Goal: Task Accomplishment & Management: Manage account settings

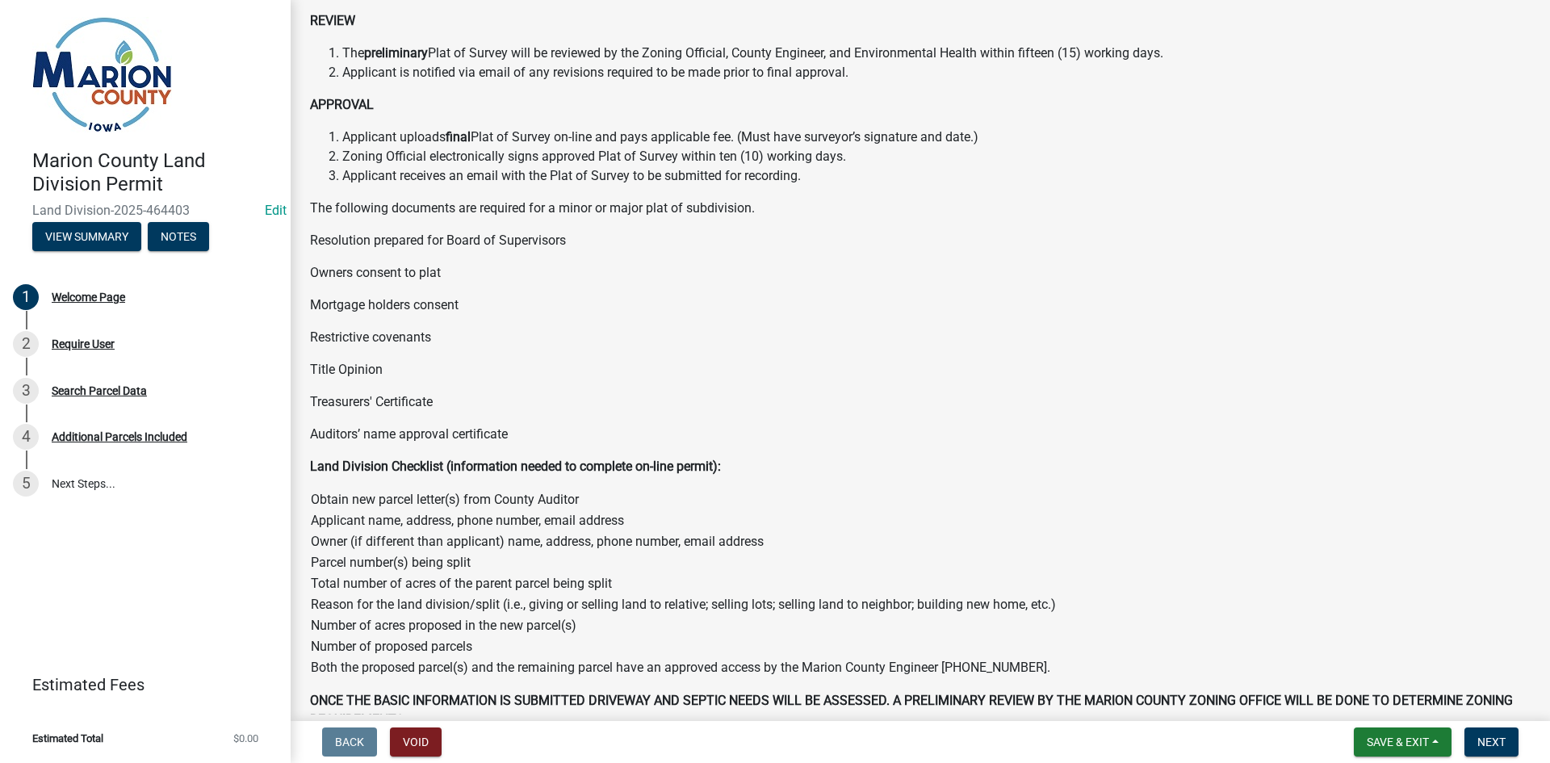
scroll to position [535, 0]
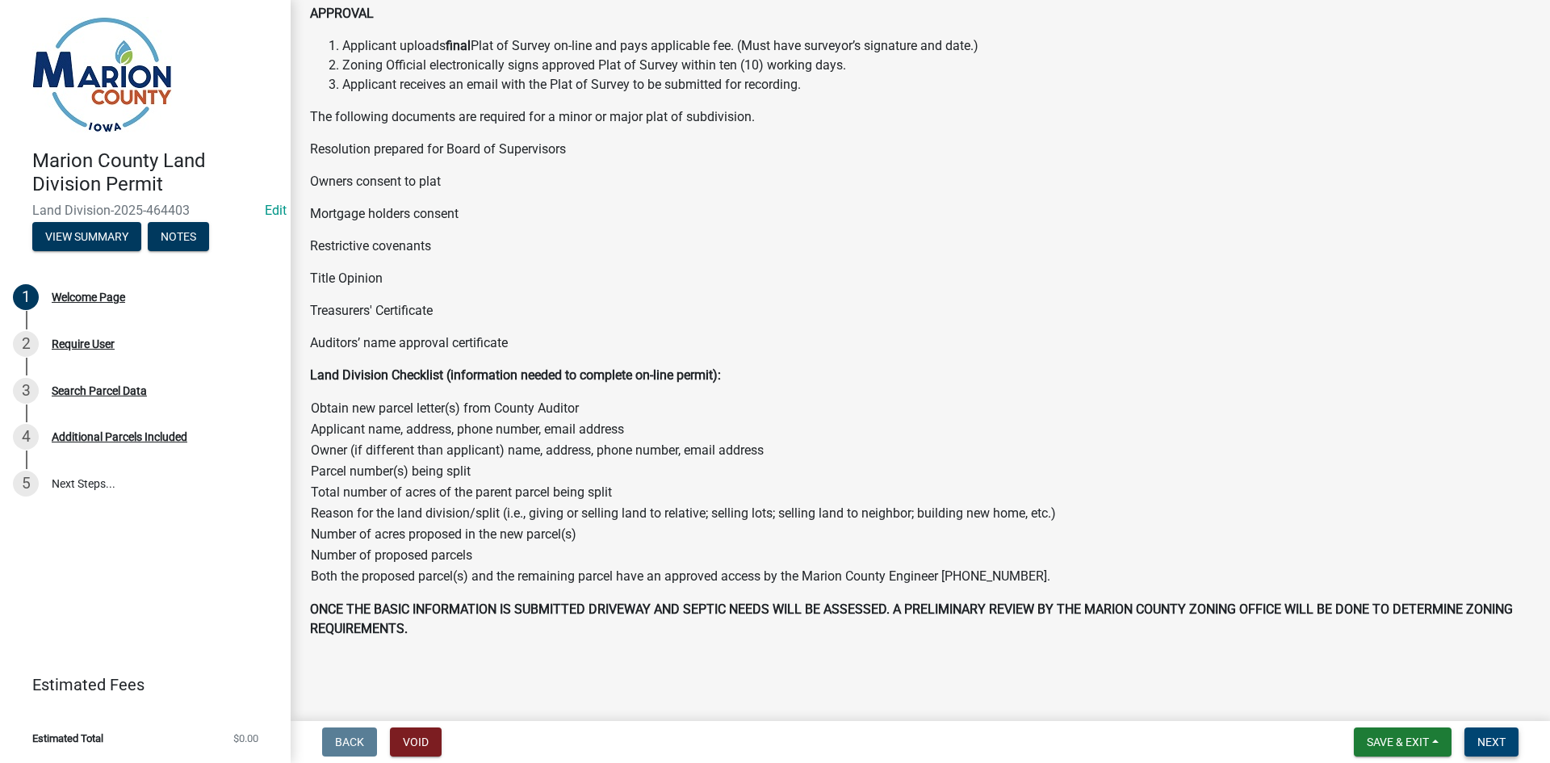
click at [1493, 744] on span "Next" at bounding box center [1492, 742] width 28 height 13
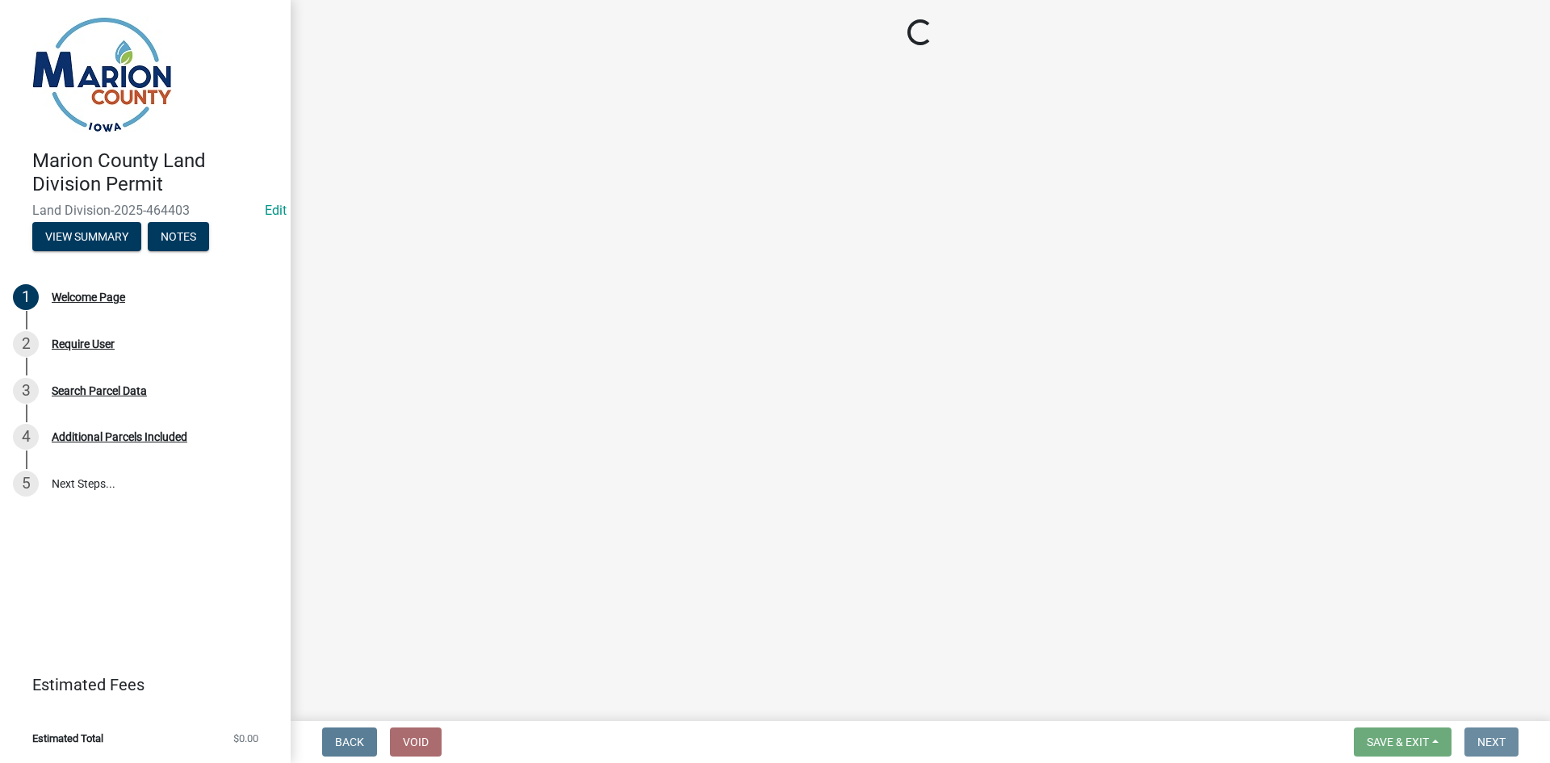
scroll to position [0, 0]
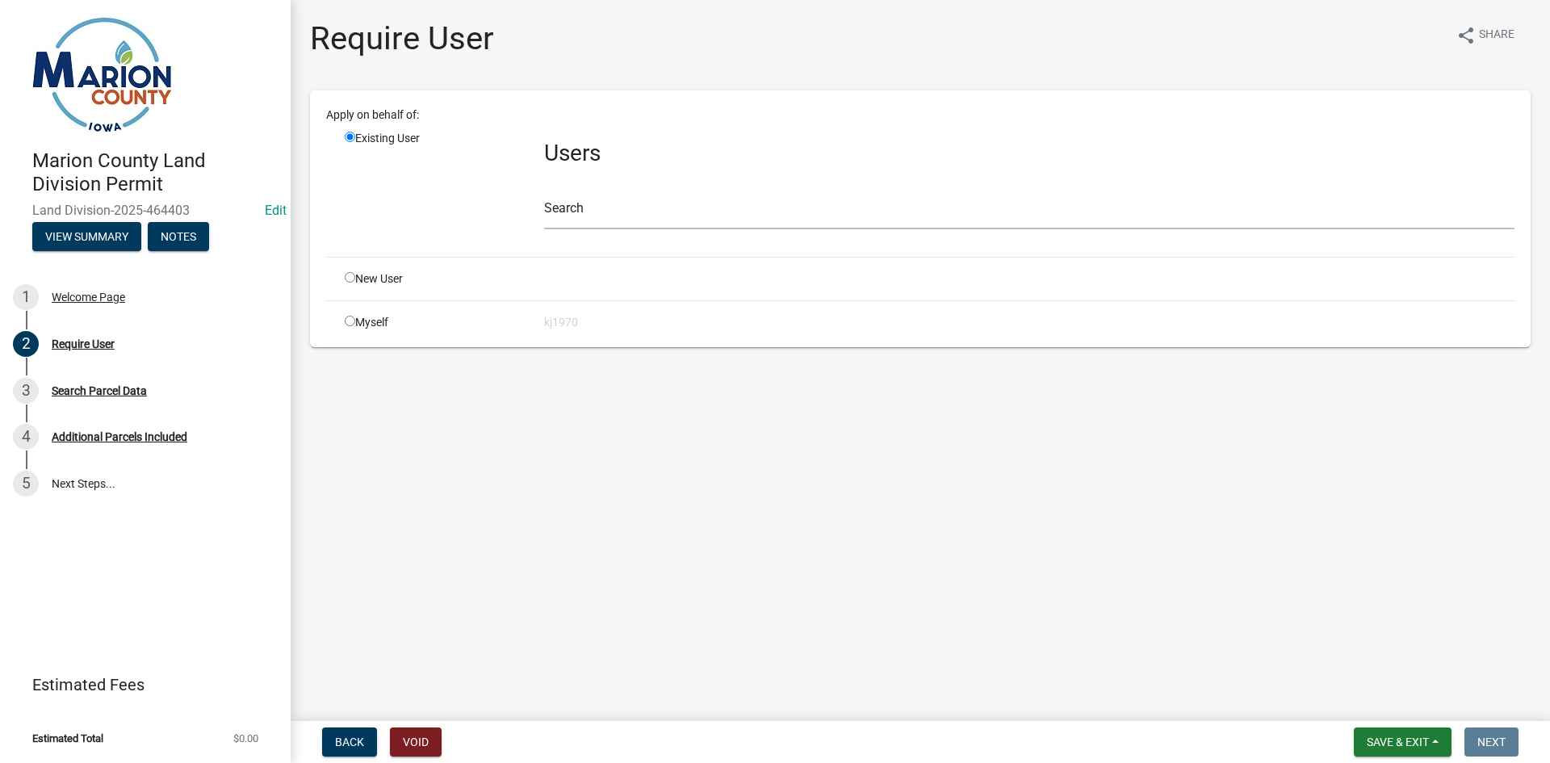
click at [348, 318] on input "radio" at bounding box center [350, 321] width 10 height 10
radio input "true"
radio input "false"
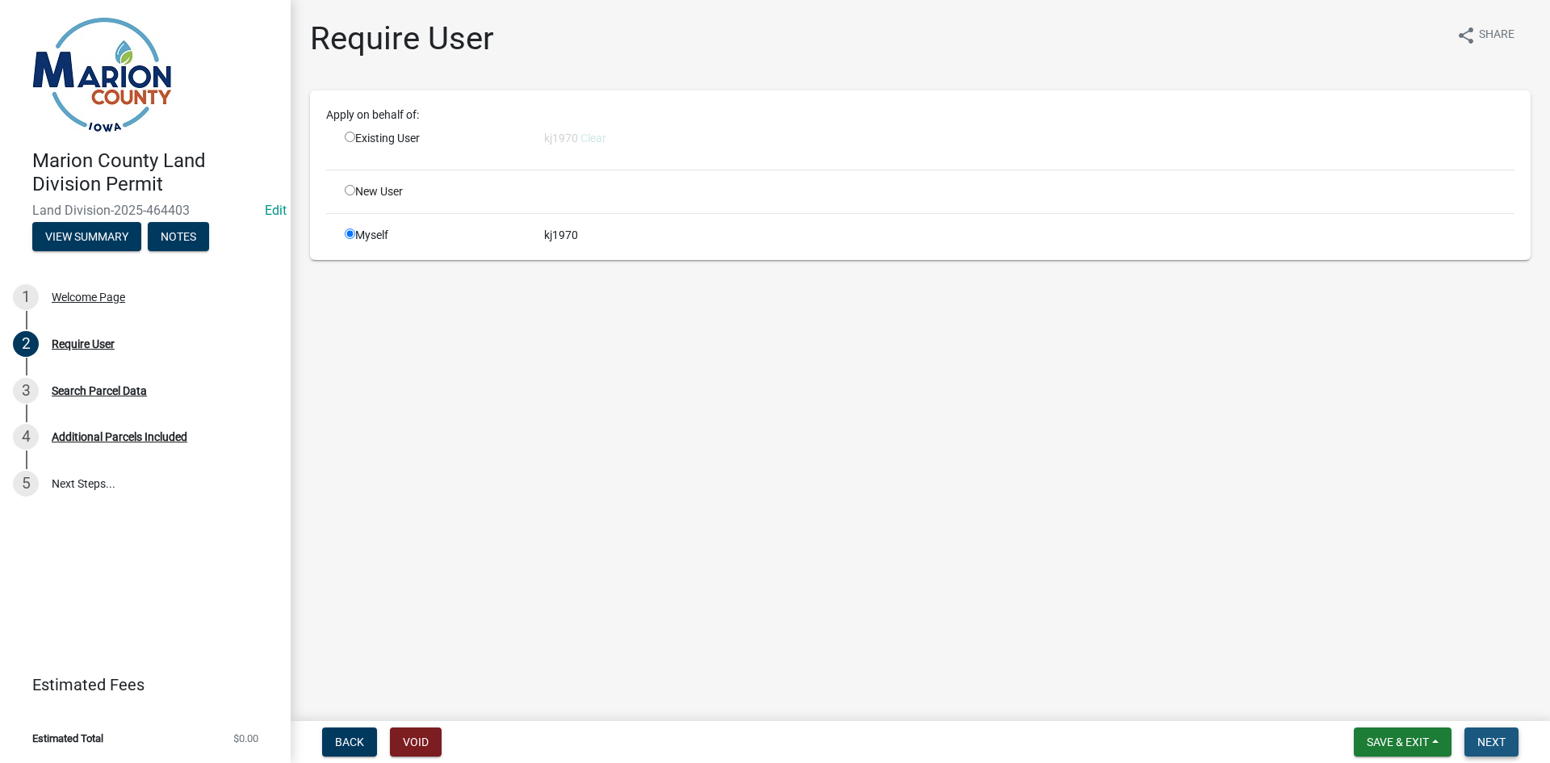
click at [1497, 747] on span "Next" at bounding box center [1492, 742] width 28 height 13
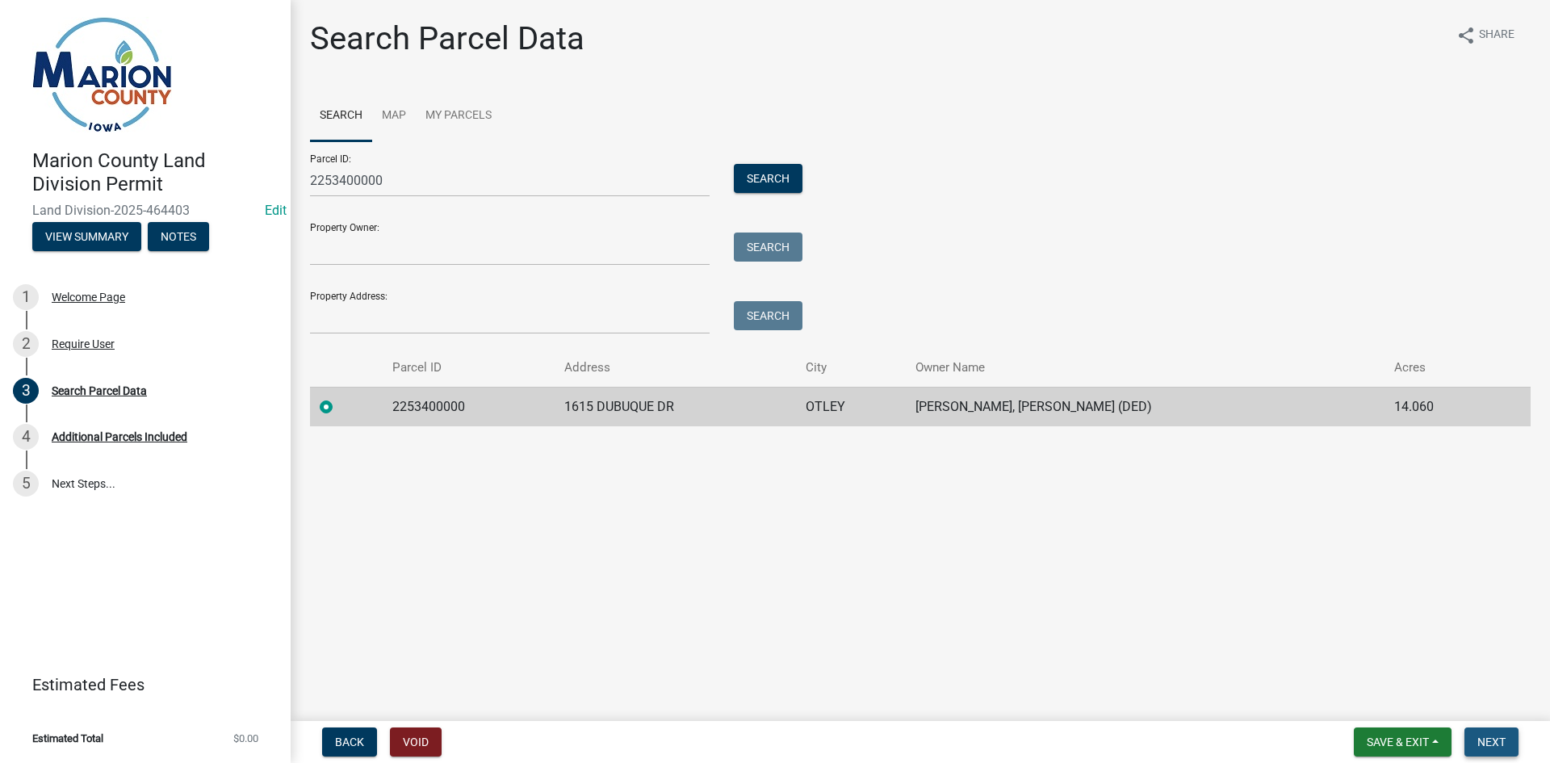
click at [1497, 747] on span "Next" at bounding box center [1492, 742] width 28 height 13
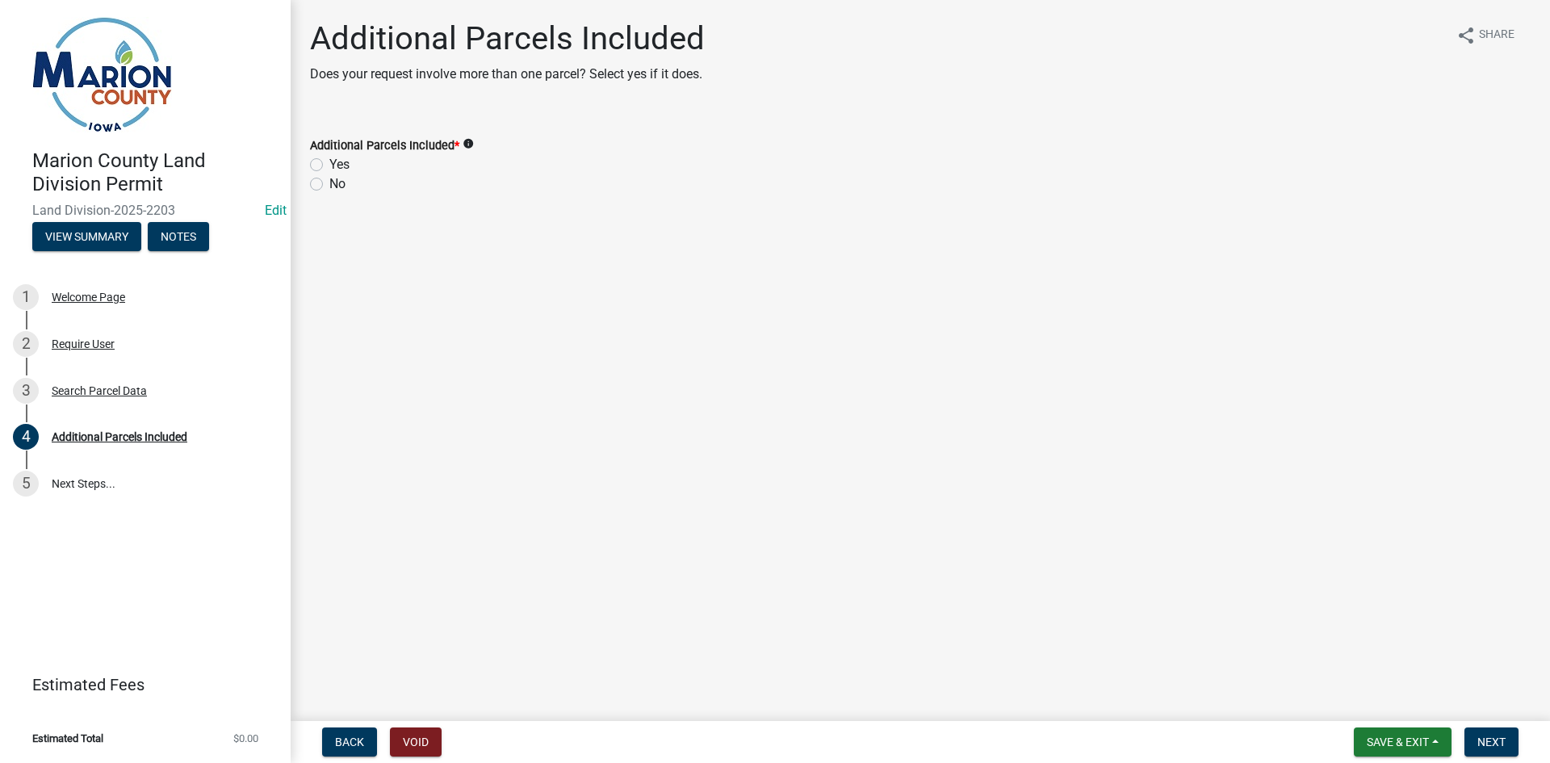
click at [329, 183] on label "No" at bounding box center [337, 183] width 16 height 19
click at [329, 183] on input "No" at bounding box center [334, 179] width 10 height 10
radio input "true"
click at [1492, 743] on span "Next" at bounding box center [1492, 742] width 28 height 13
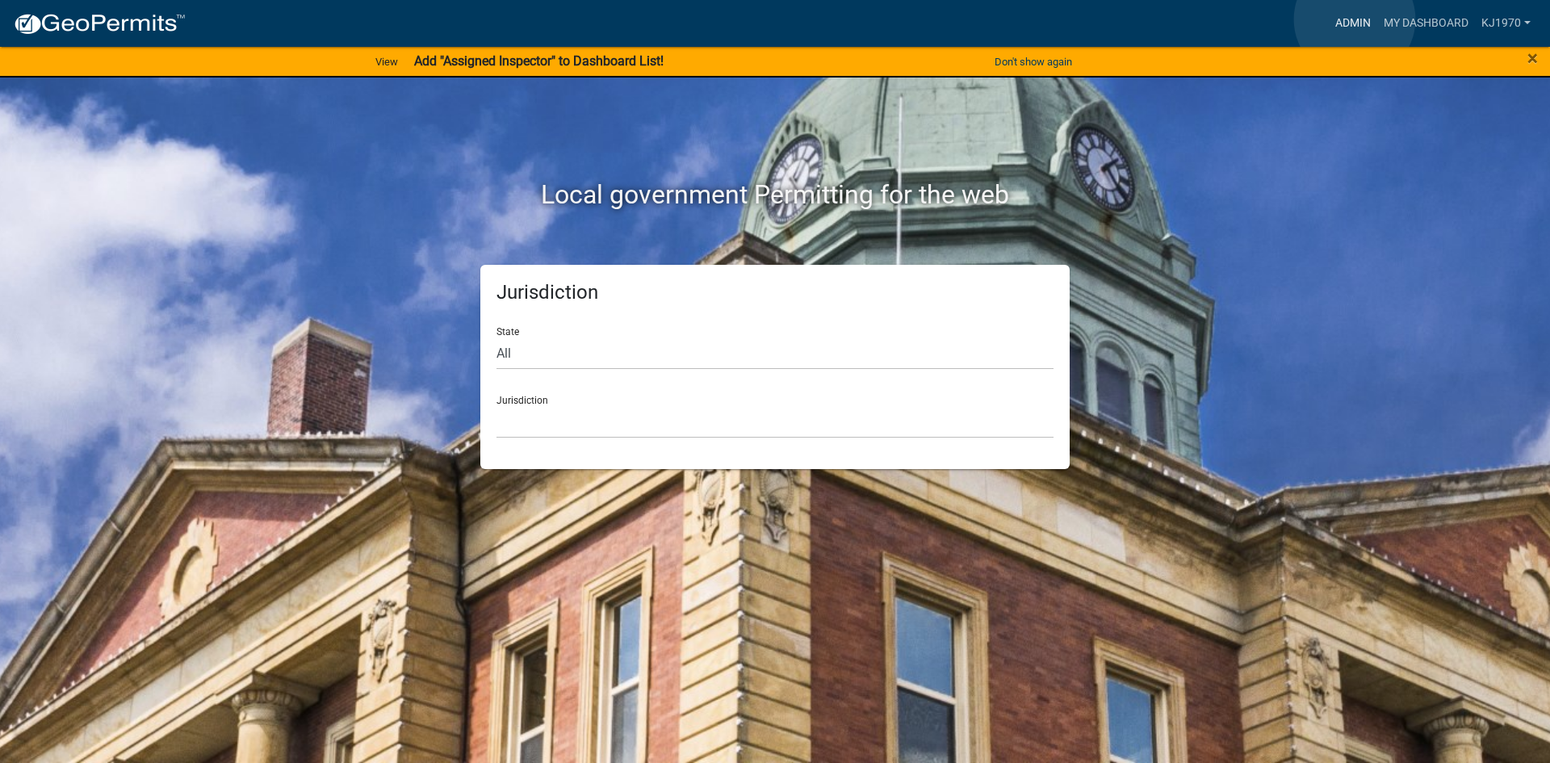
click at [1355, 19] on link "Admin" at bounding box center [1353, 23] width 48 height 31
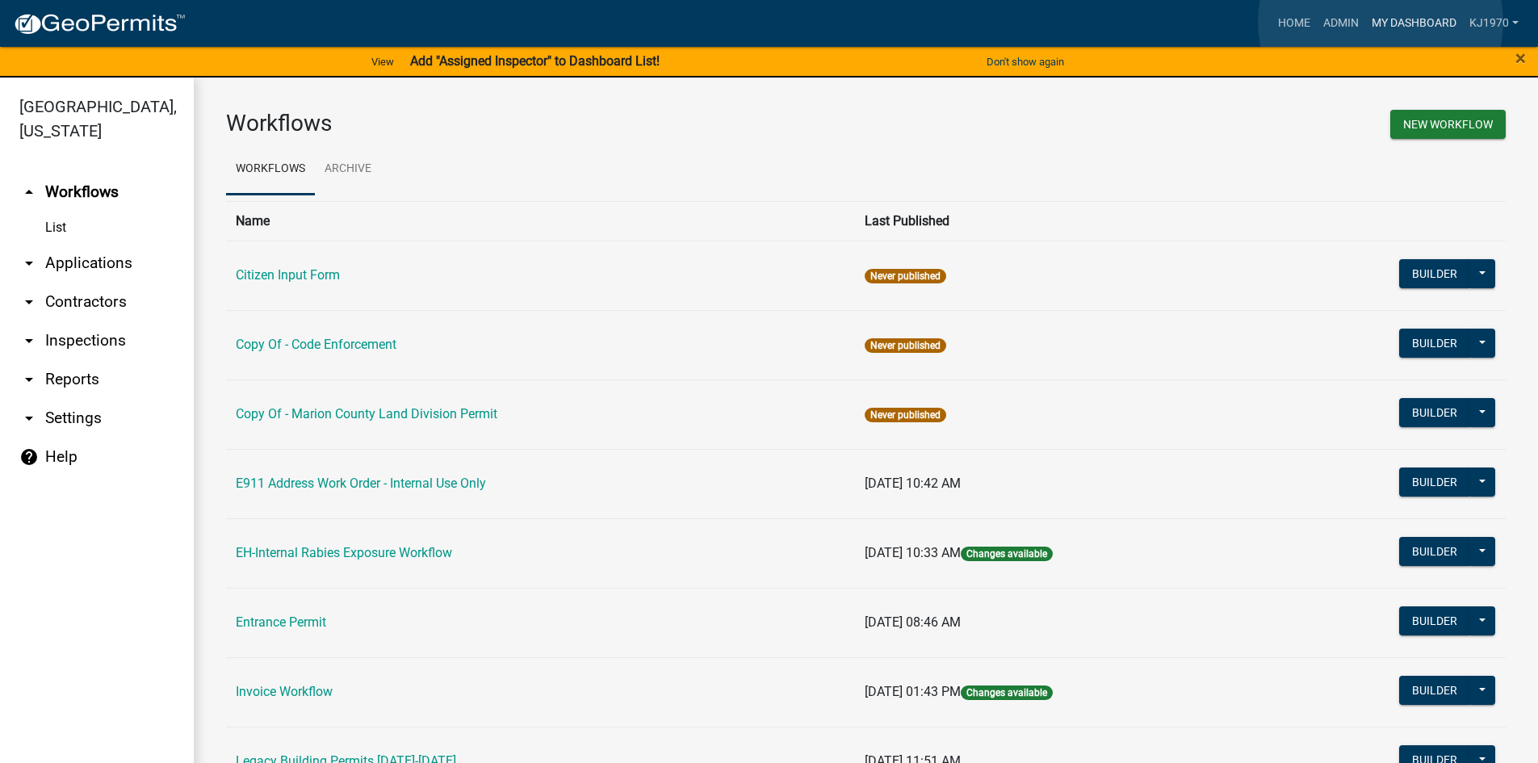
click at [1381, 22] on link "My Dashboard" at bounding box center [1415, 23] width 98 height 31
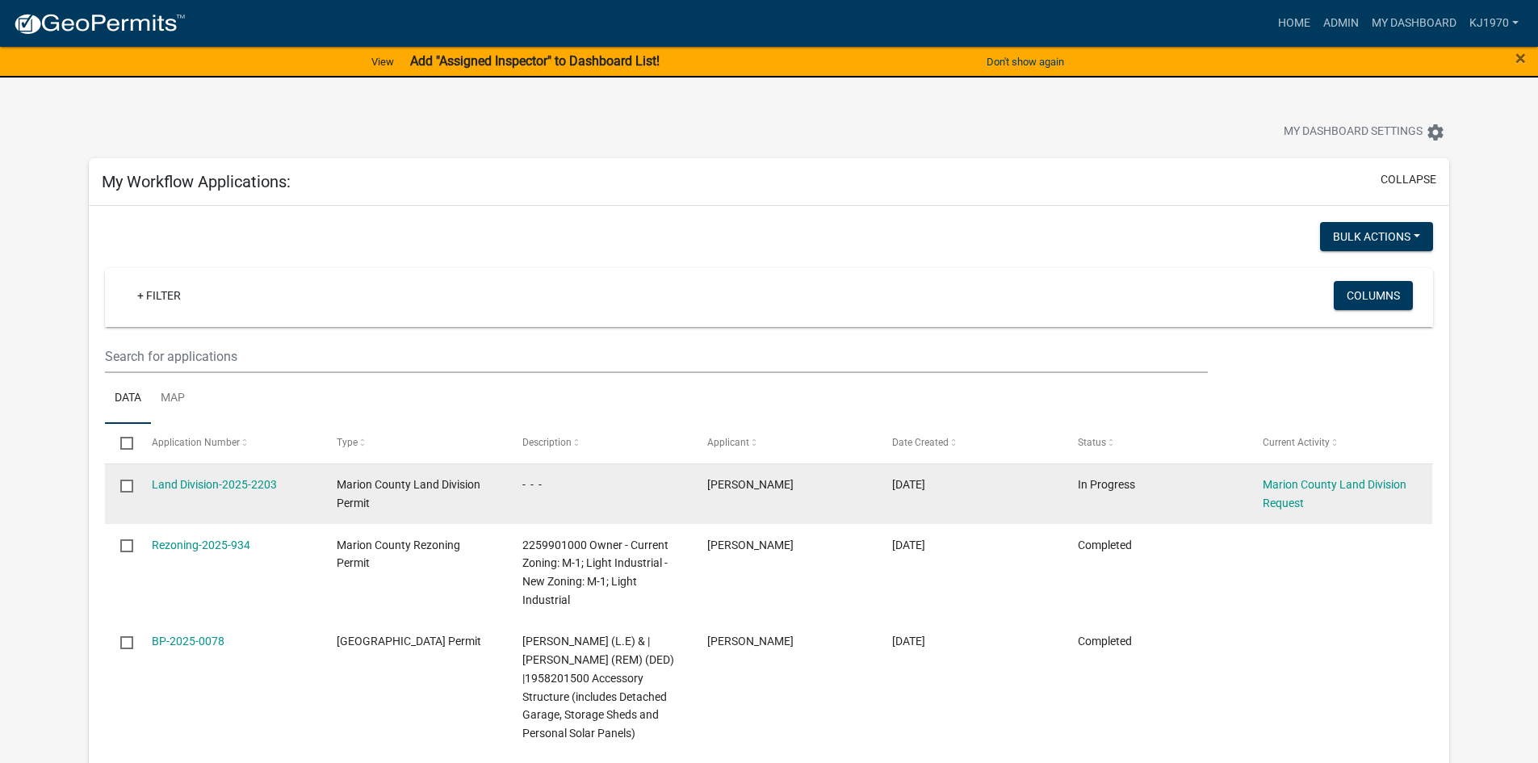
click at [131, 489] on input "checkbox" at bounding box center [125, 485] width 10 height 10
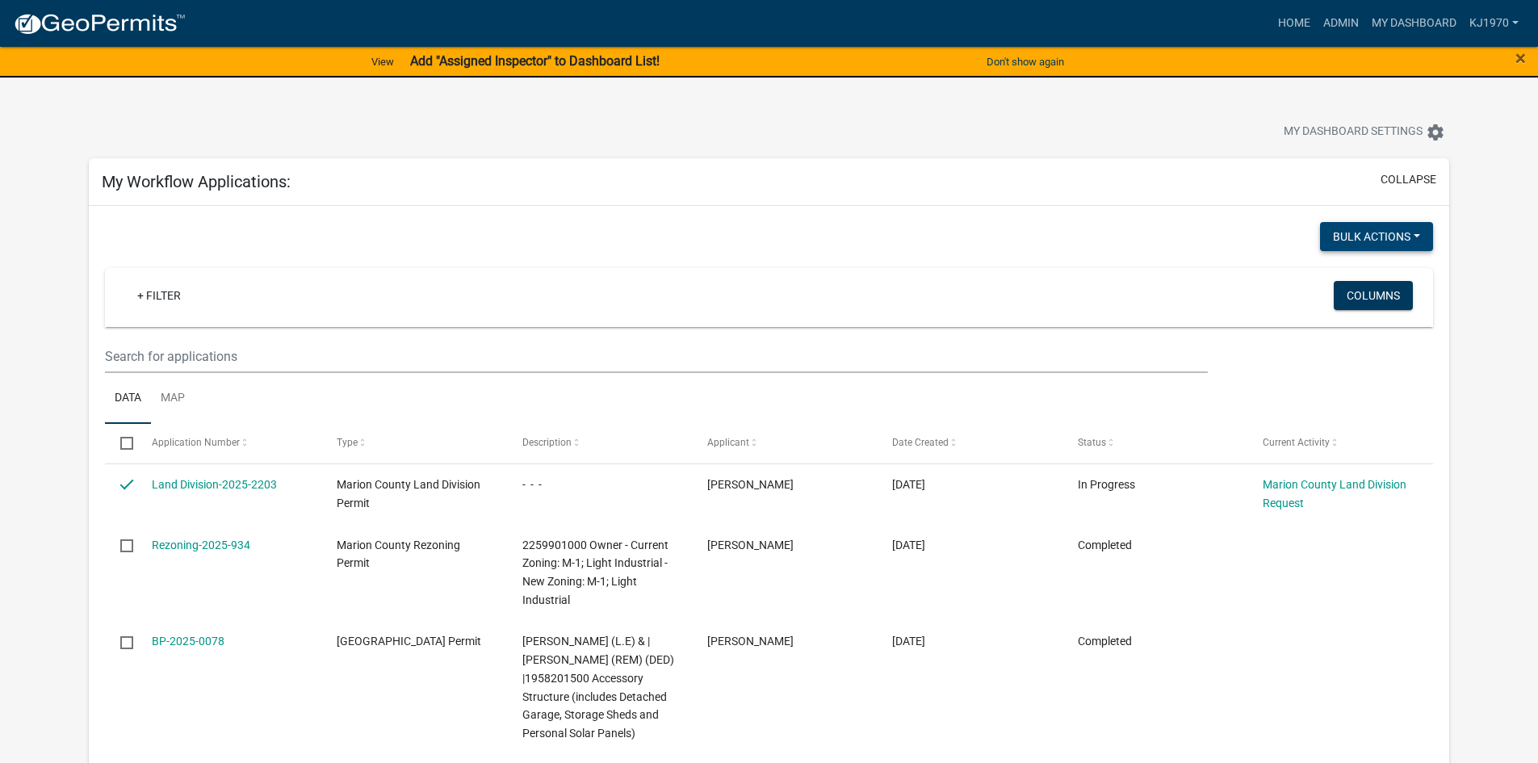
click at [1354, 233] on button "Bulk Actions" at bounding box center [1376, 236] width 113 height 29
click at [1339, 280] on button "Void" at bounding box center [1368, 278] width 129 height 39
checkbox input "false"
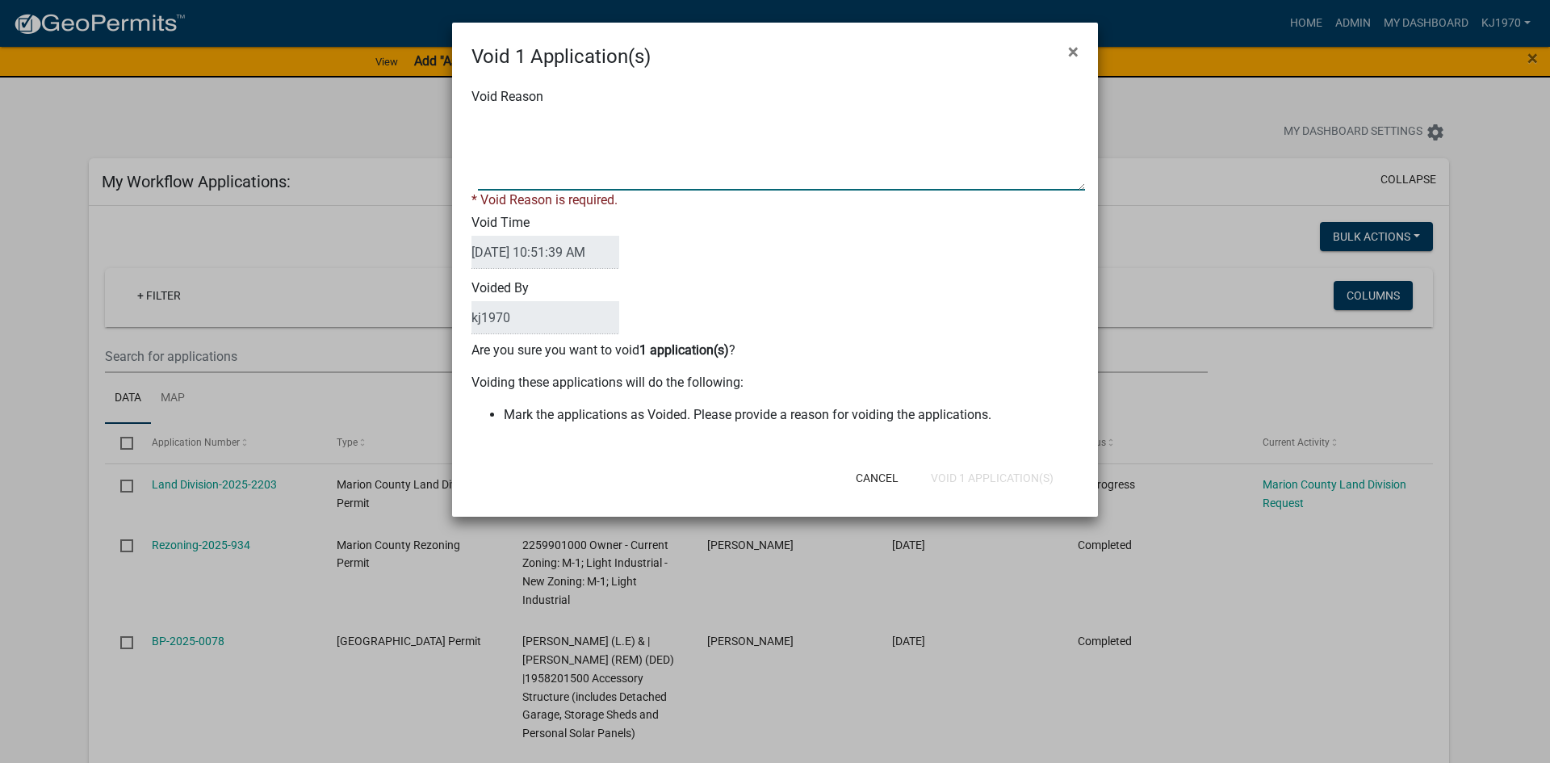
click at [562, 164] on textarea "Void Reason" at bounding box center [781, 150] width 607 height 81
type textarea "Test"
click at [941, 478] on div "Cancel Void 1 Application(s)" at bounding box center [881, 478] width 398 height 42
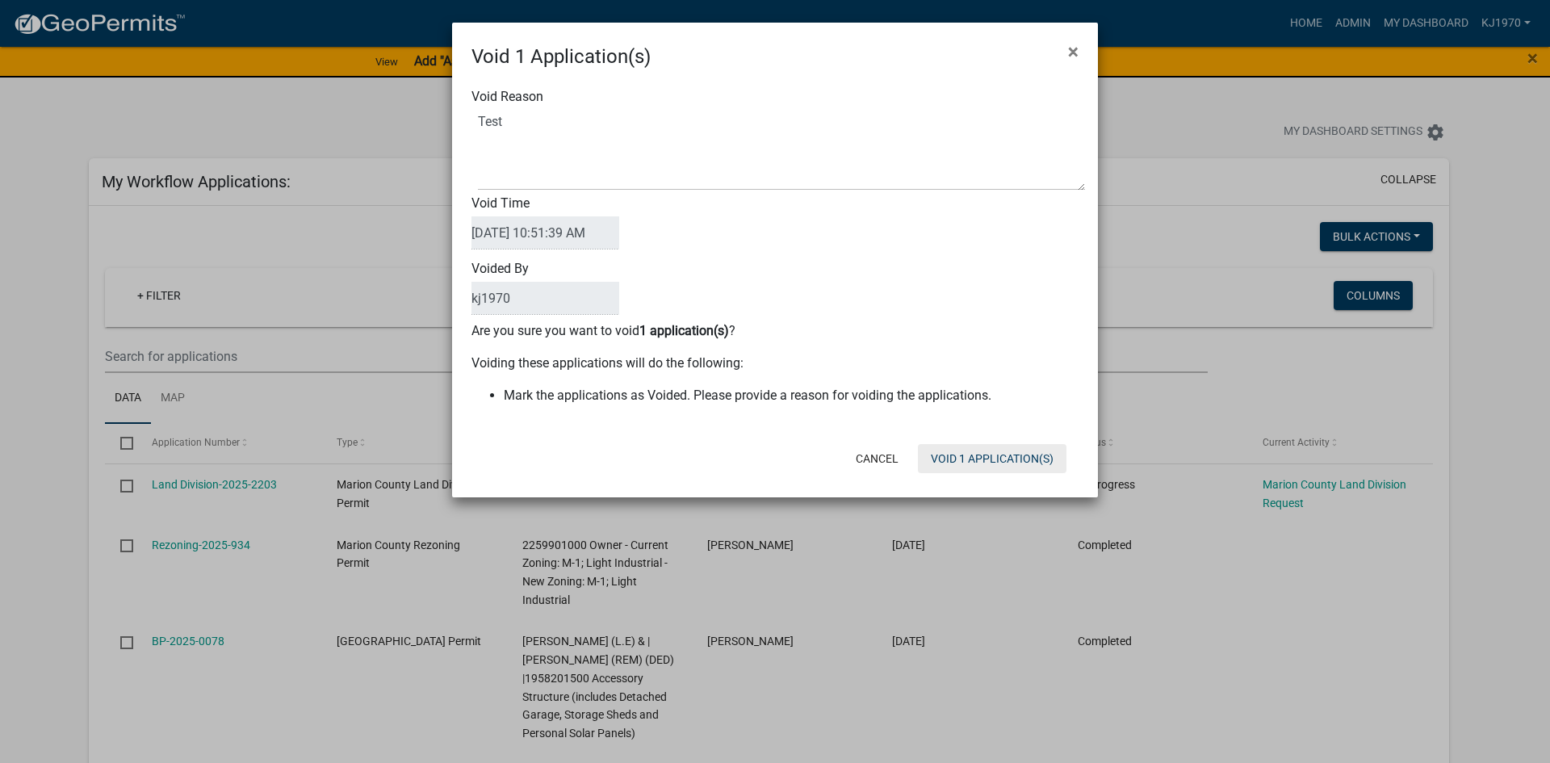
click at [943, 464] on button "Void 1 Application(s)" at bounding box center [992, 458] width 149 height 29
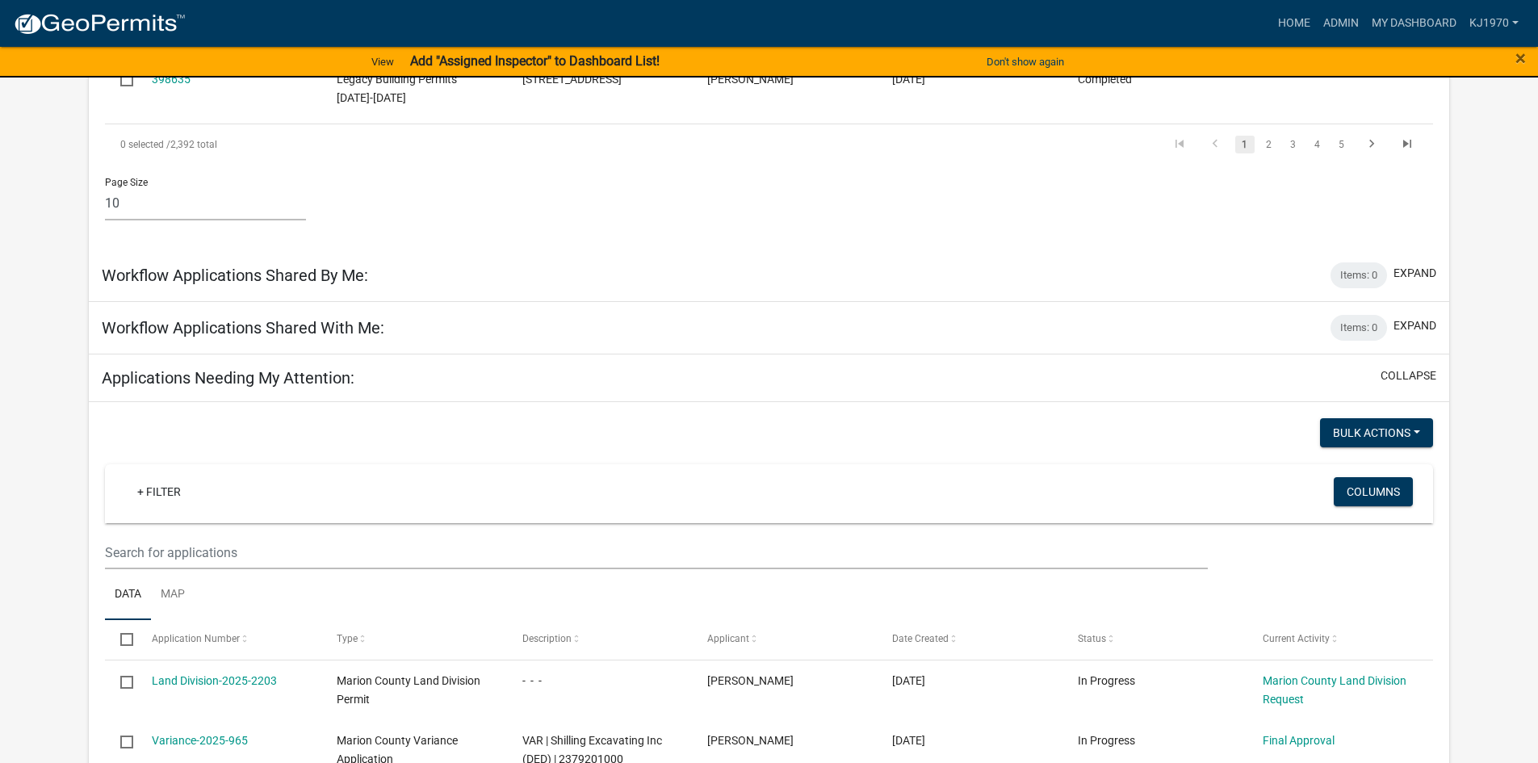
scroll to position [1541, 0]
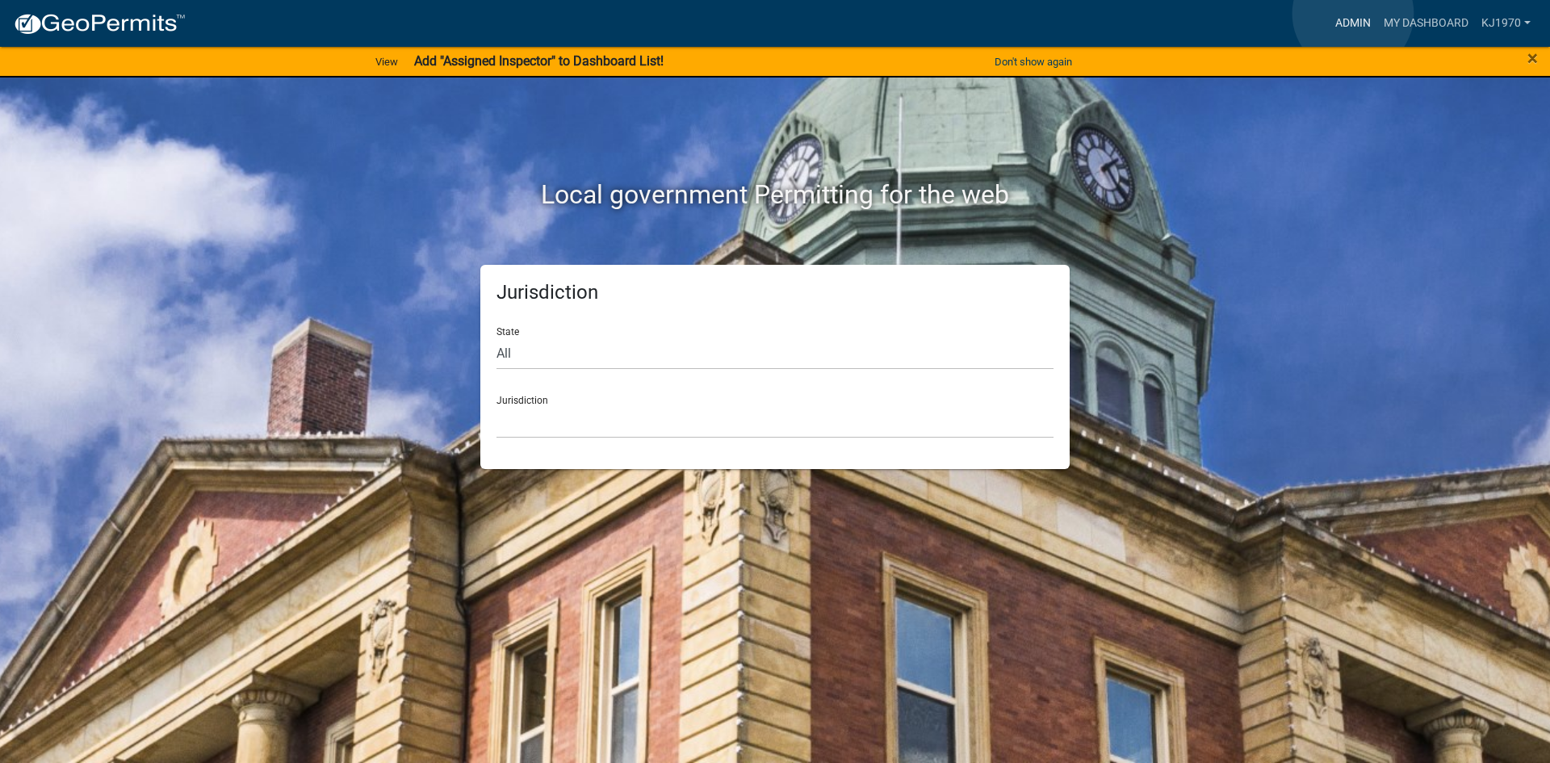
click at [1353, 14] on link "Admin" at bounding box center [1353, 23] width 48 height 31
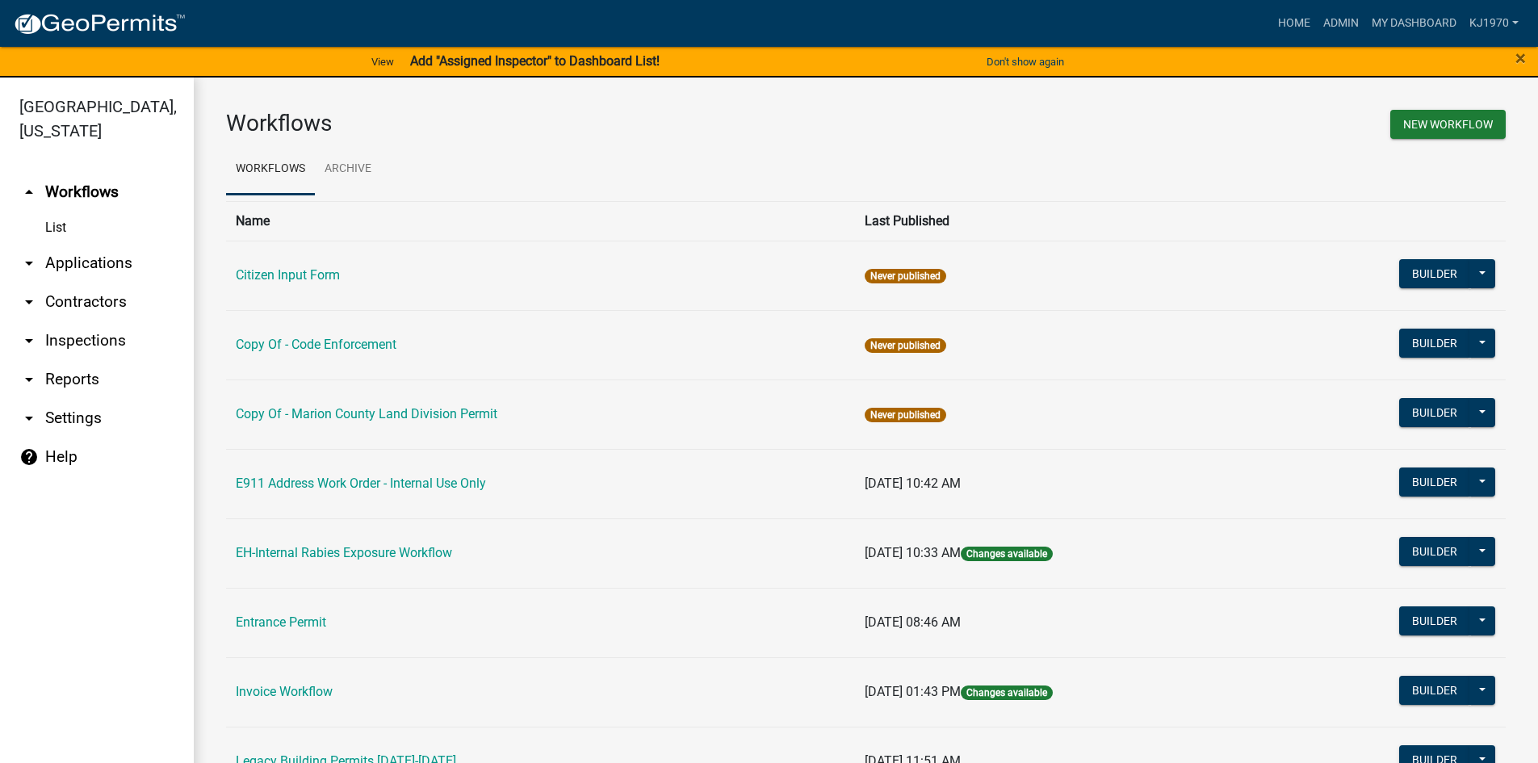
click at [111, 244] on link "arrow_drop_down Applications" at bounding box center [97, 263] width 194 height 39
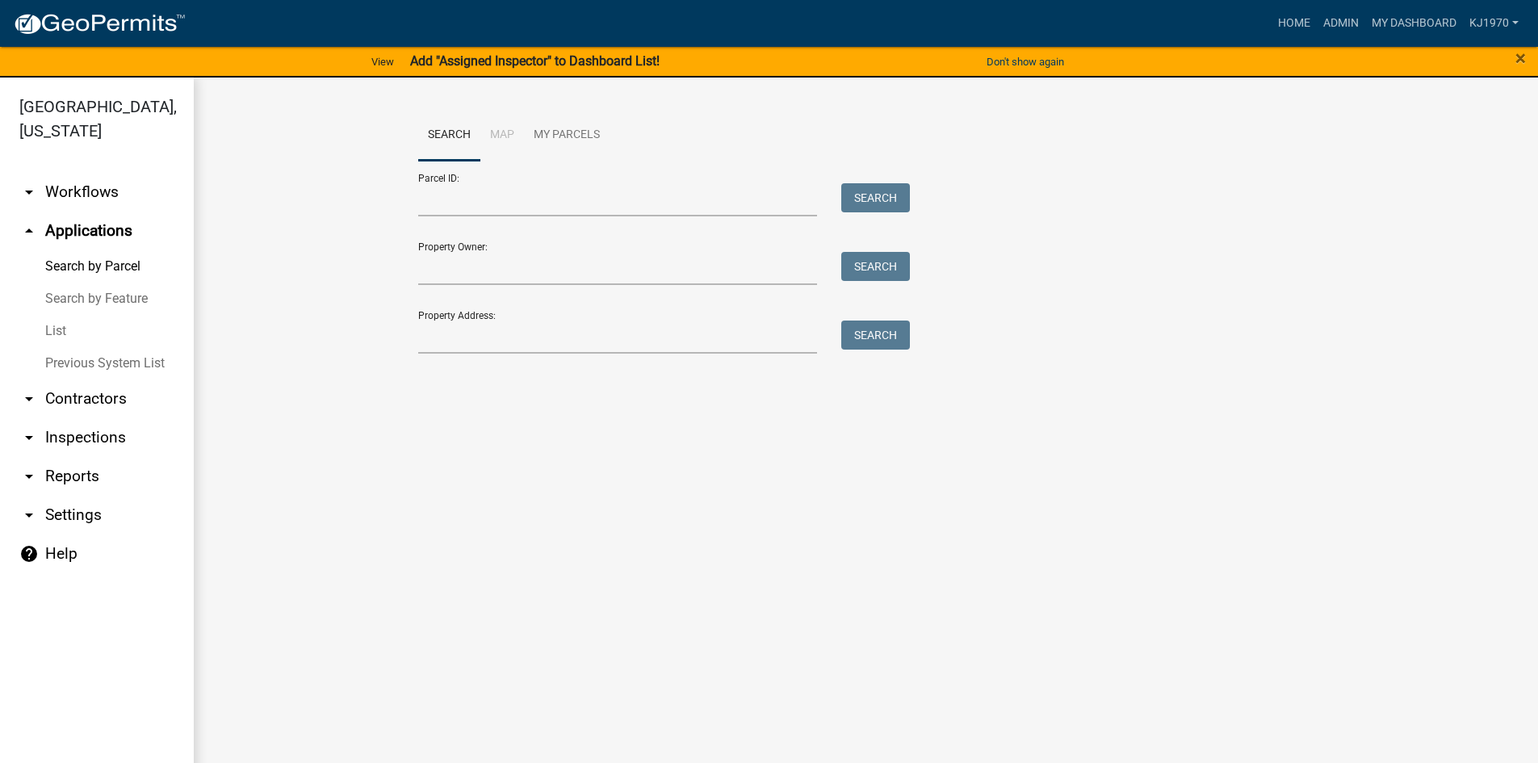
click at [55, 315] on link "List" at bounding box center [97, 331] width 194 height 32
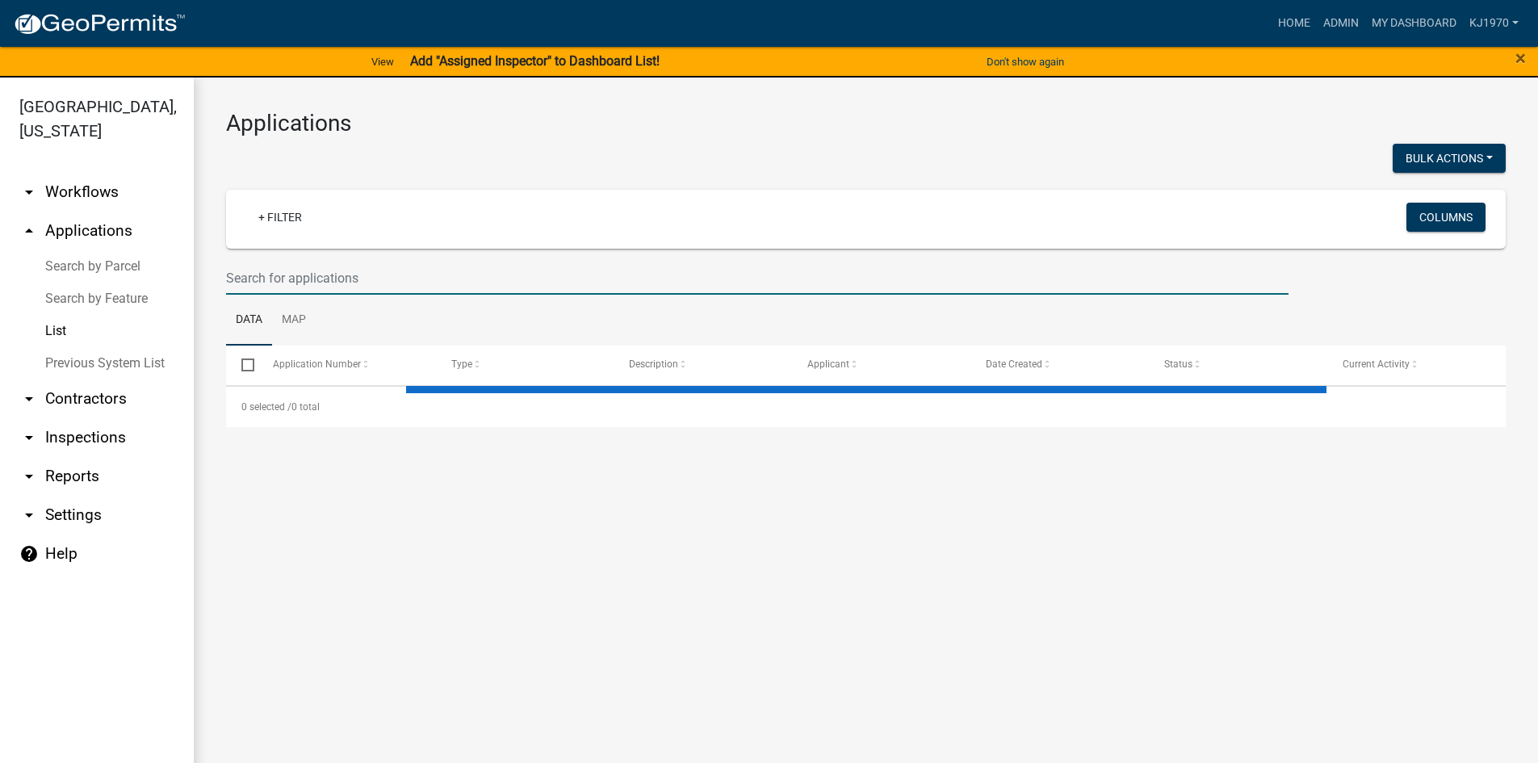
click at [344, 290] on input "text" at bounding box center [757, 278] width 1063 height 33
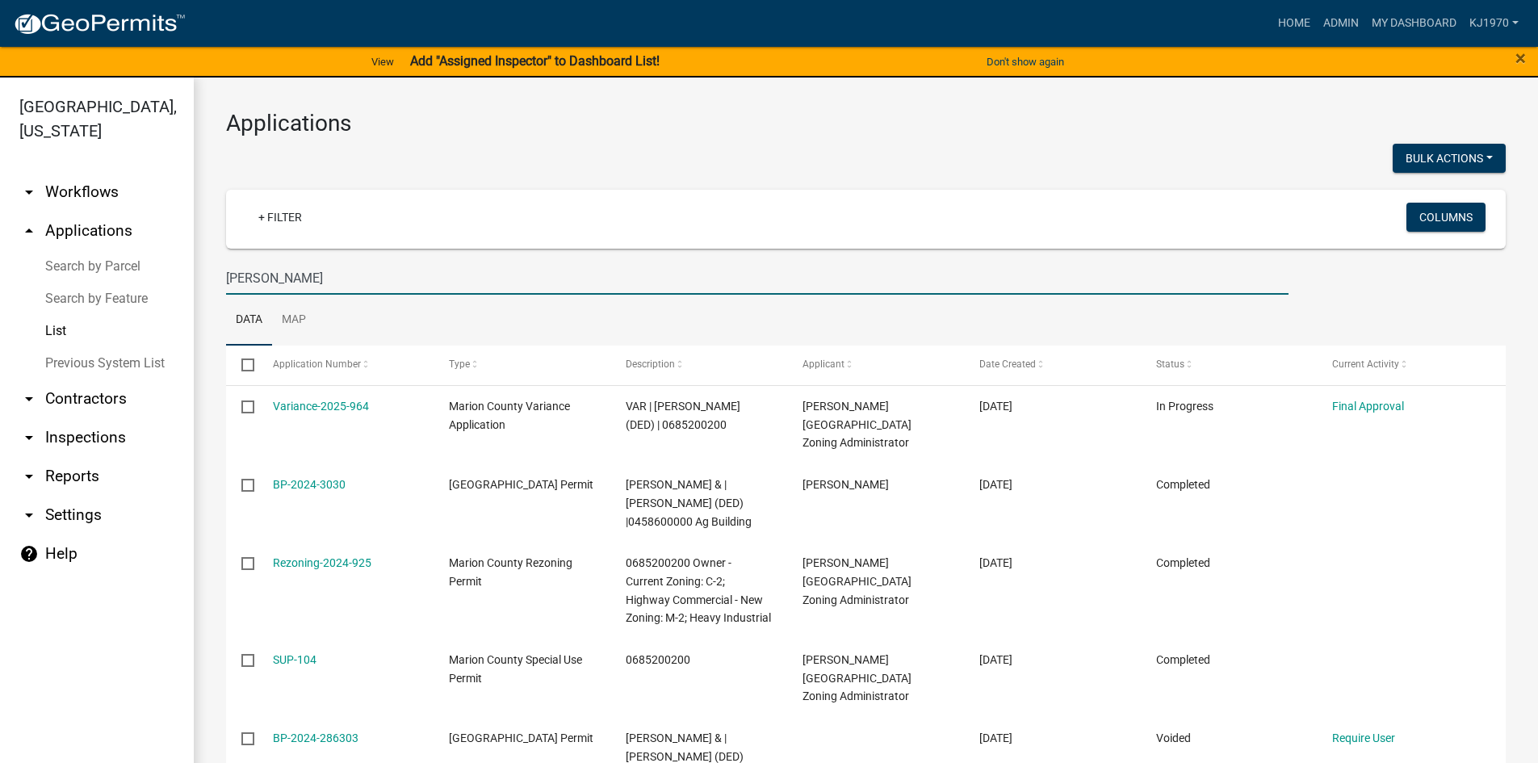
drag, startPoint x: 364, startPoint y: 283, endPoint x: 195, endPoint y: 275, distance: 169.0
click at [195, 275] on div "Applications Bulk Actions Void + Filter Columns petersen Data Map Select Applic…" at bounding box center [866, 752] width 1345 height 1349
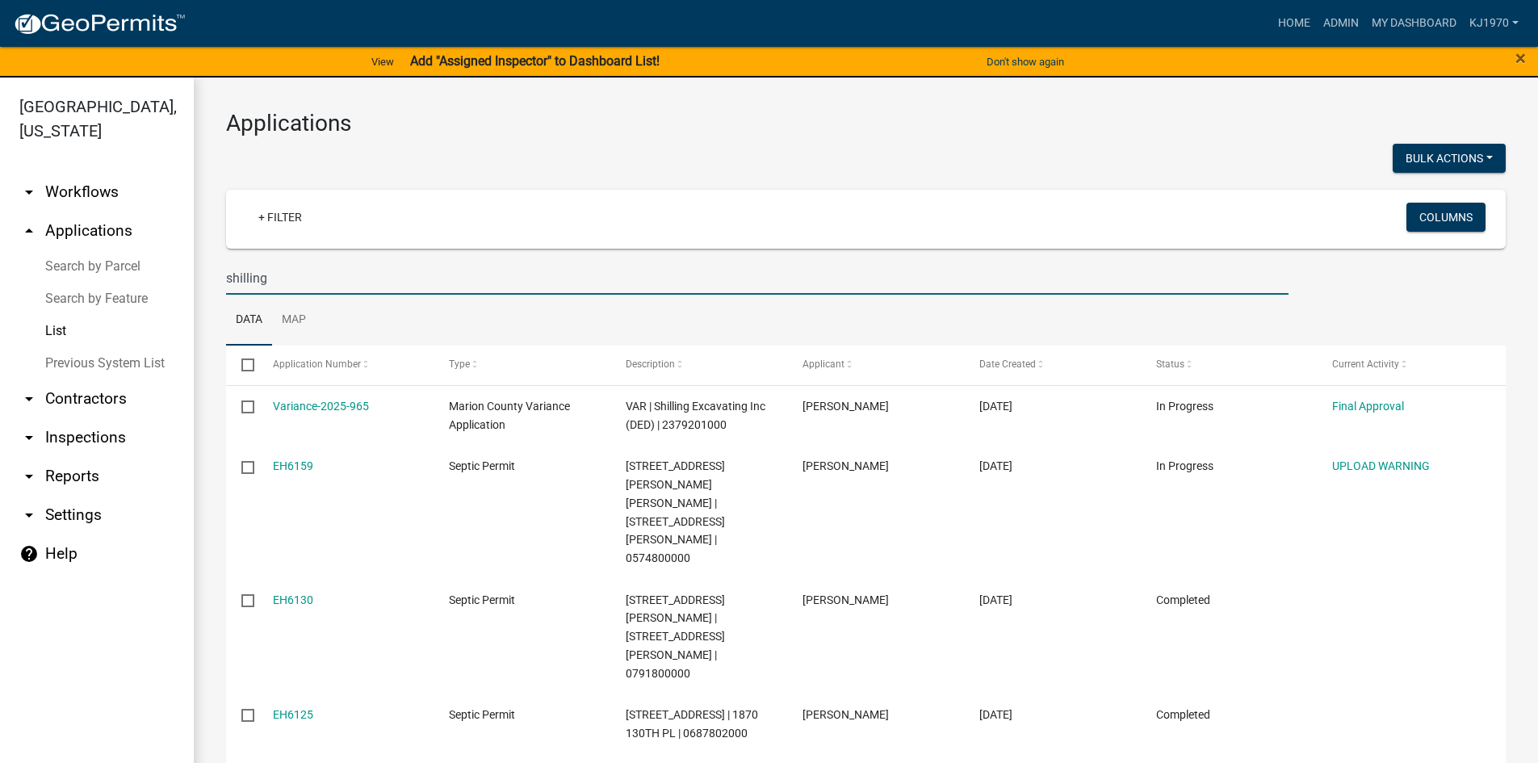
type input "shilling"
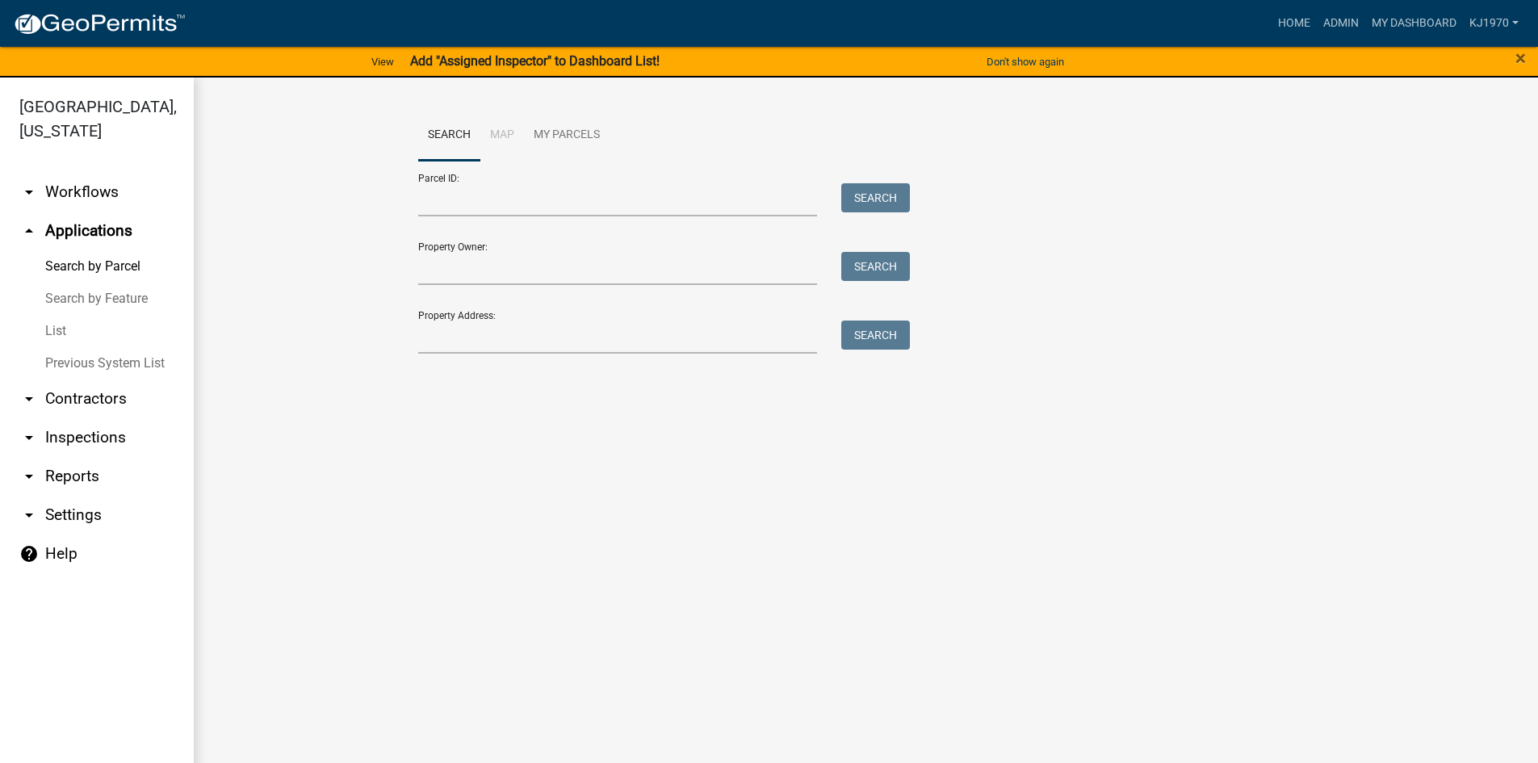
click at [57, 315] on link "List" at bounding box center [97, 331] width 194 height 32
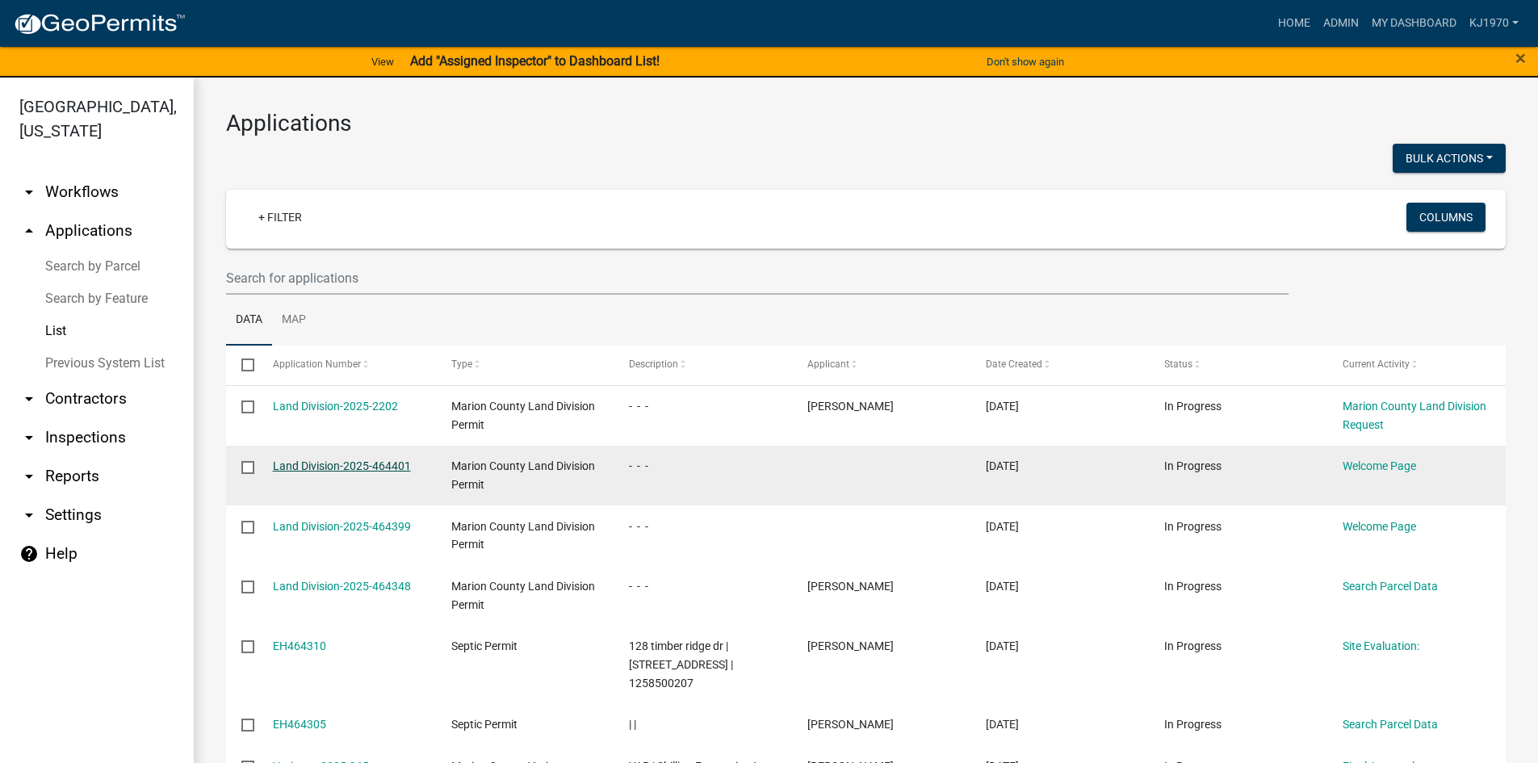
click at [374, 460] on link "Land Division-2025-464401" at bounding box center [342, 465] width 138 height 13
